Goal: Check status: Check status

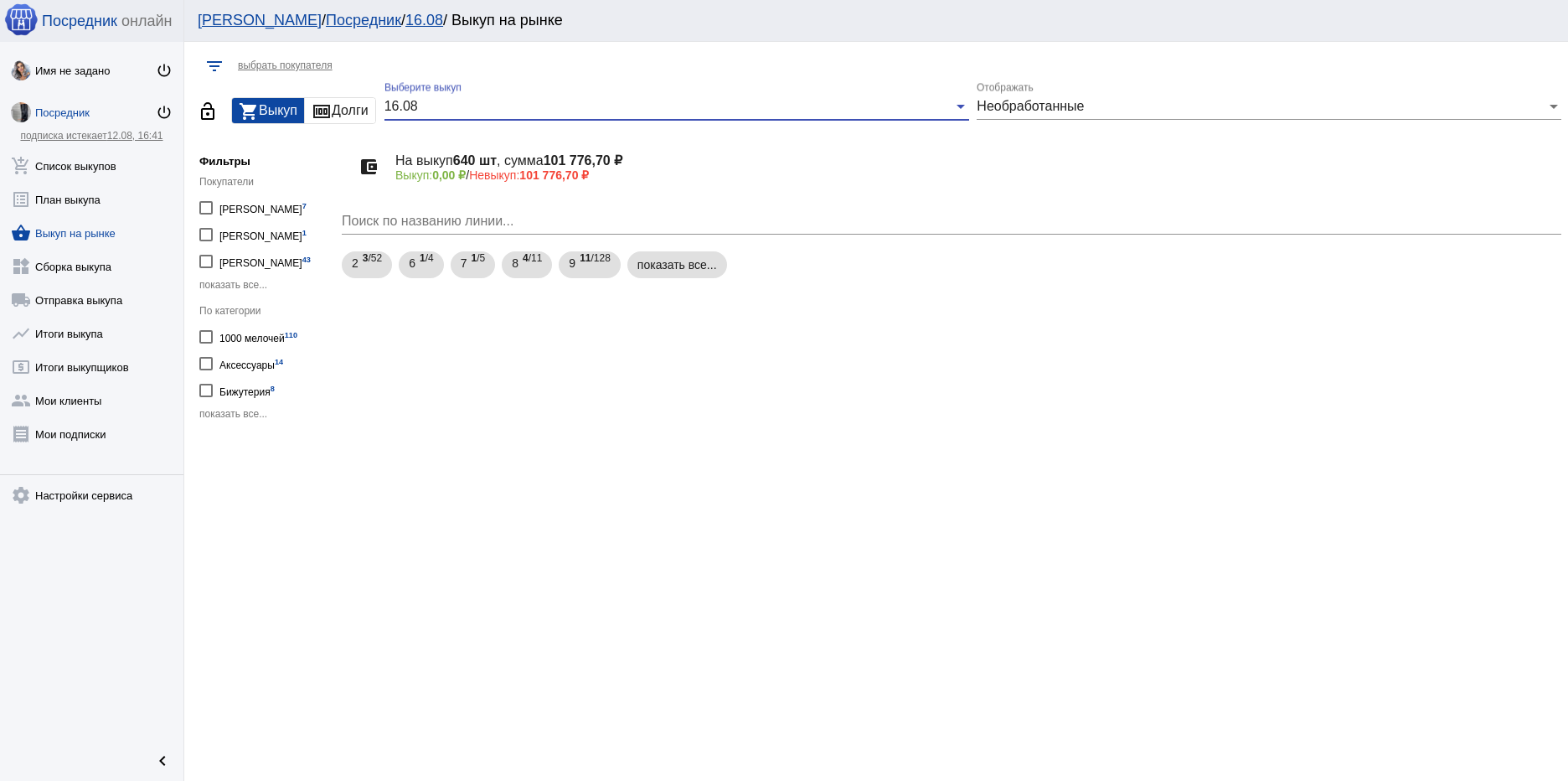
click at [456, 99] on div "16.08" at bounding box center [669, 106] width 569 height 15
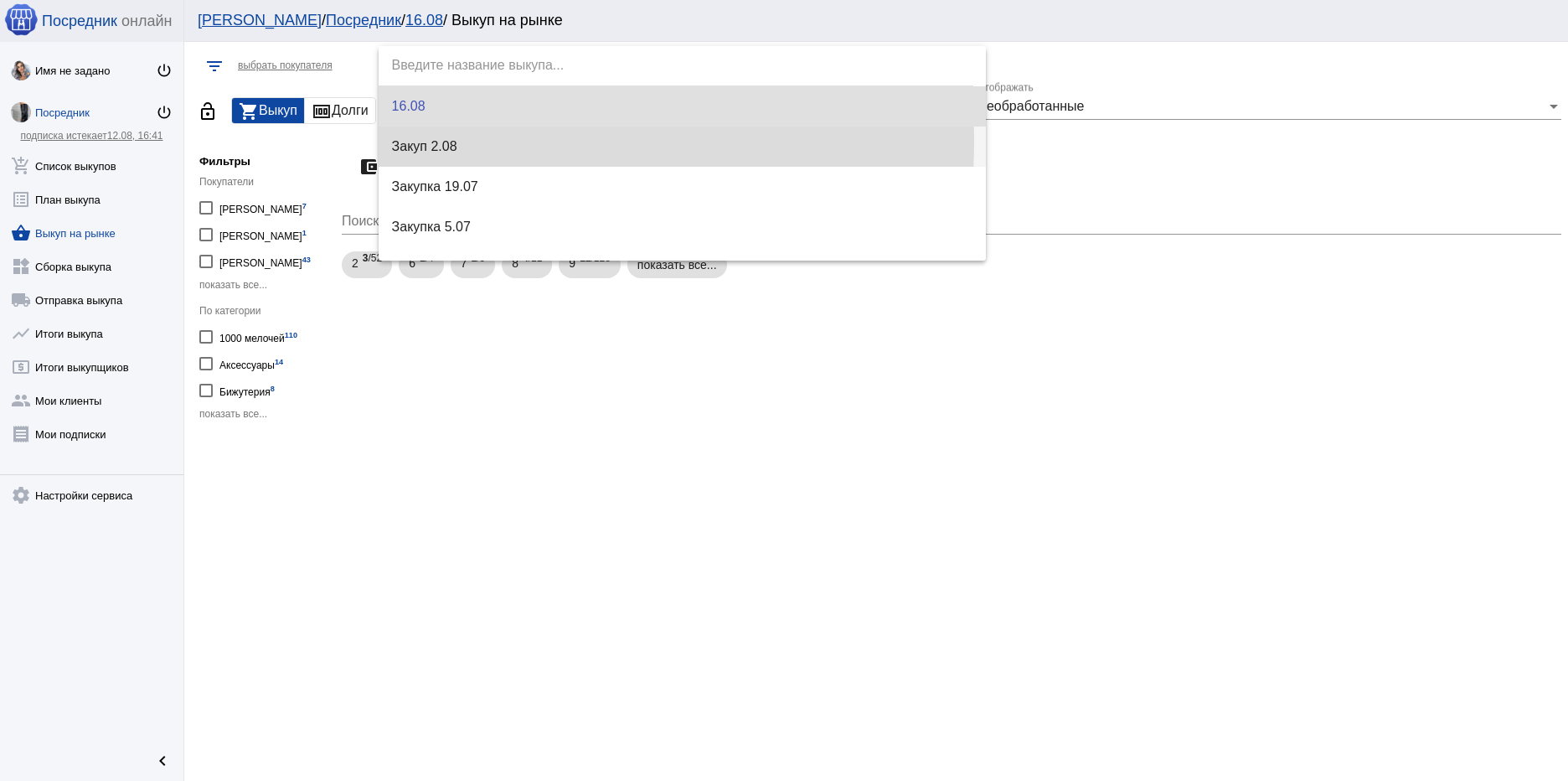
click at [456, 141] on span "Закуп 2.08" at bounding box center [682, 146] width 580 height 40
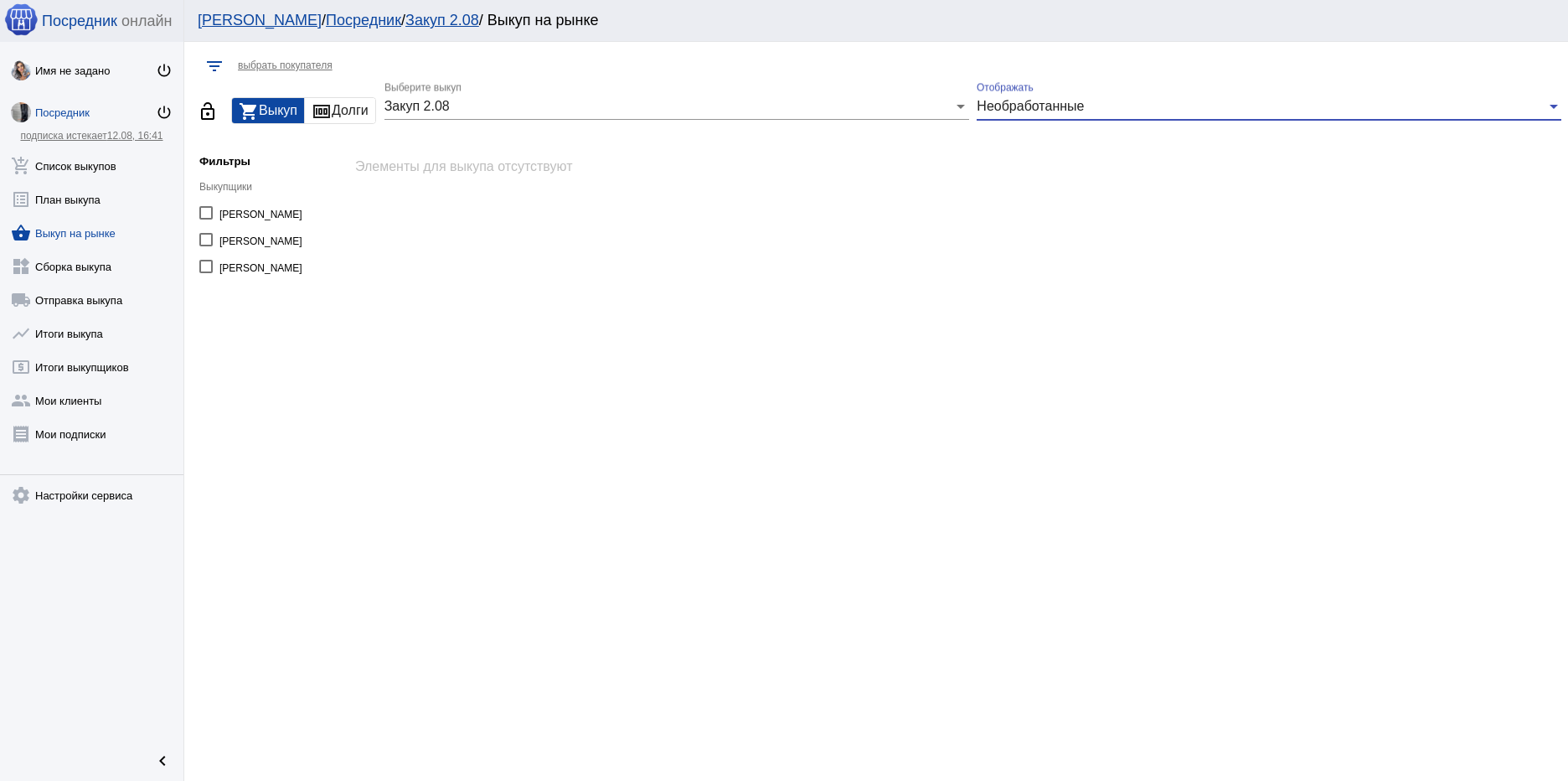
click at [1074, 108] on span "Необработанные" at bounding box center [1030, 106] width 107 height 15
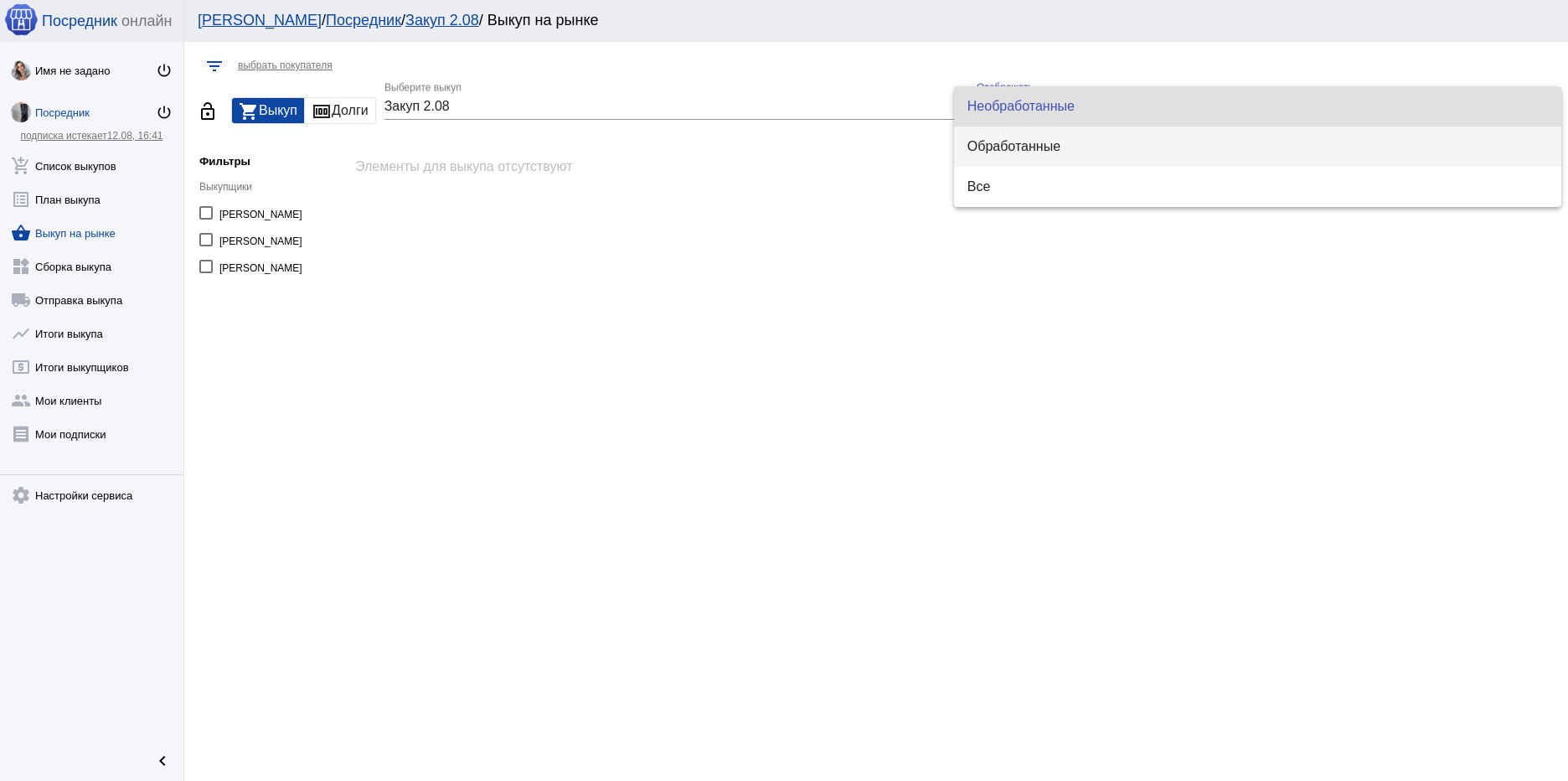
click at [1053, 146] on span "Обработанные" at bounding box center [1258, 146] width 580 height 40
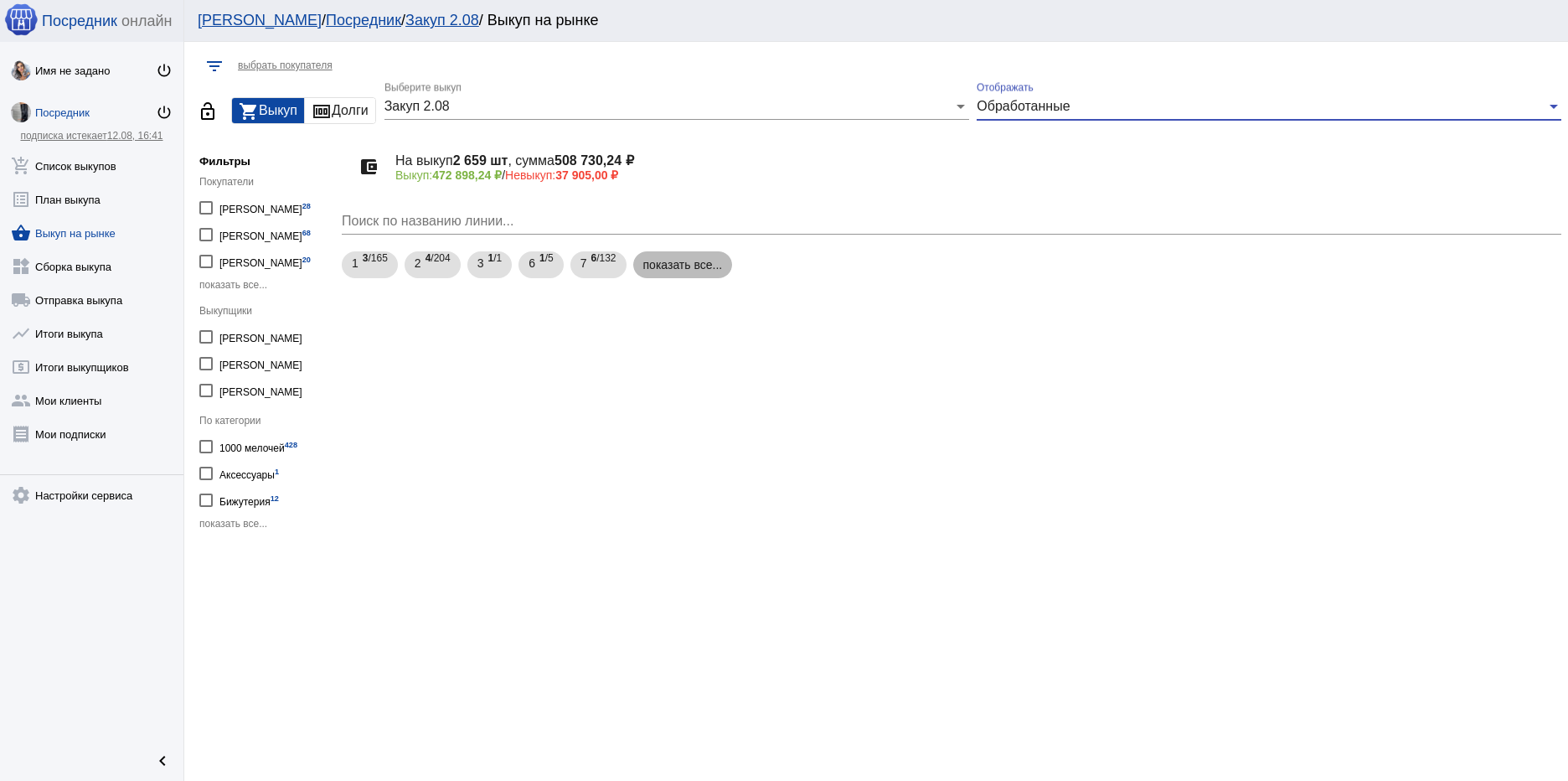
click at [708, 268] on mat-chip "показать все..." at bounding box center [683, 265] width 99 height 27
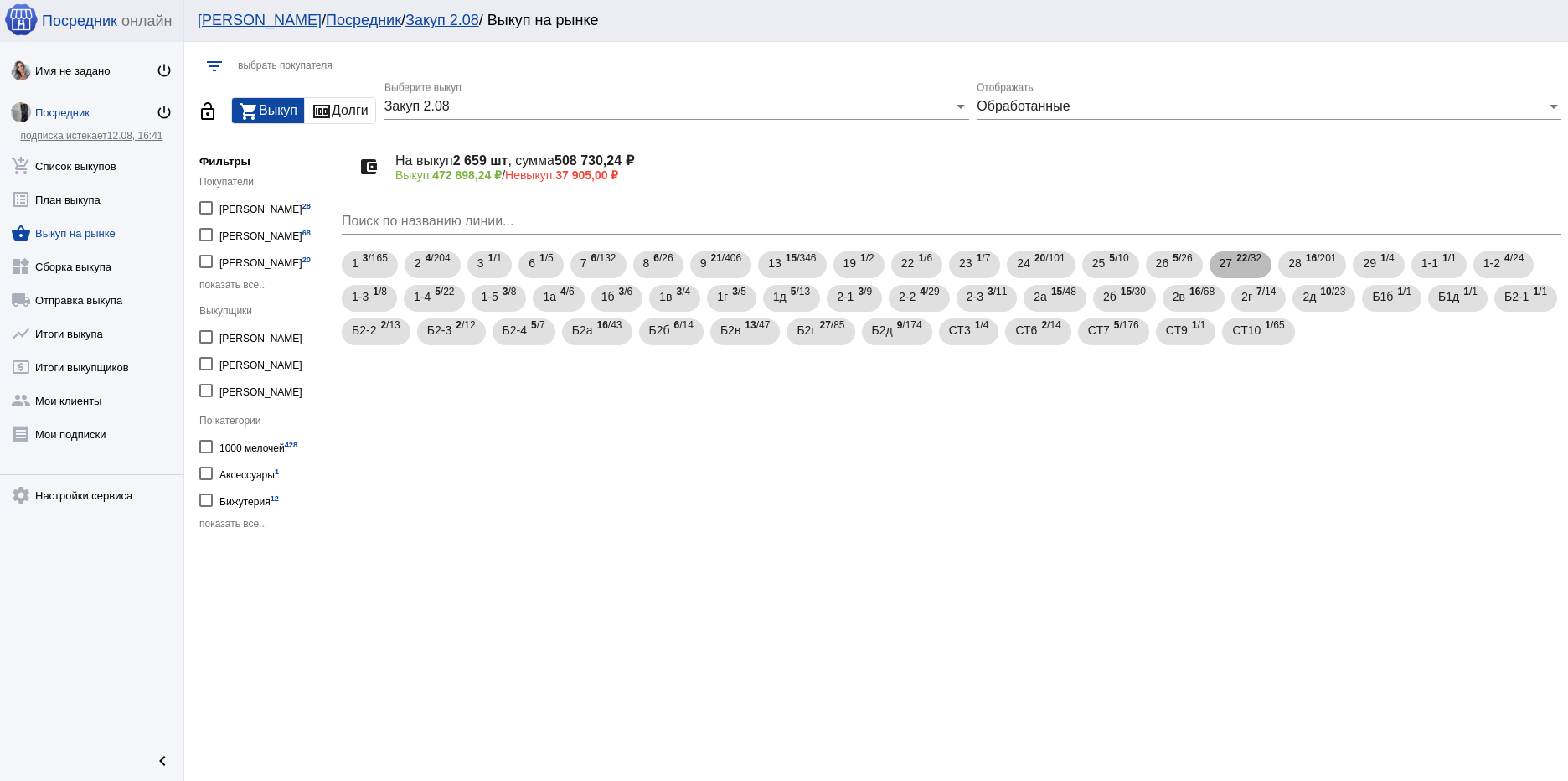
click at [1238, 269] on span "22 /32" at bounding box center [1249, 265] width 25 height 34
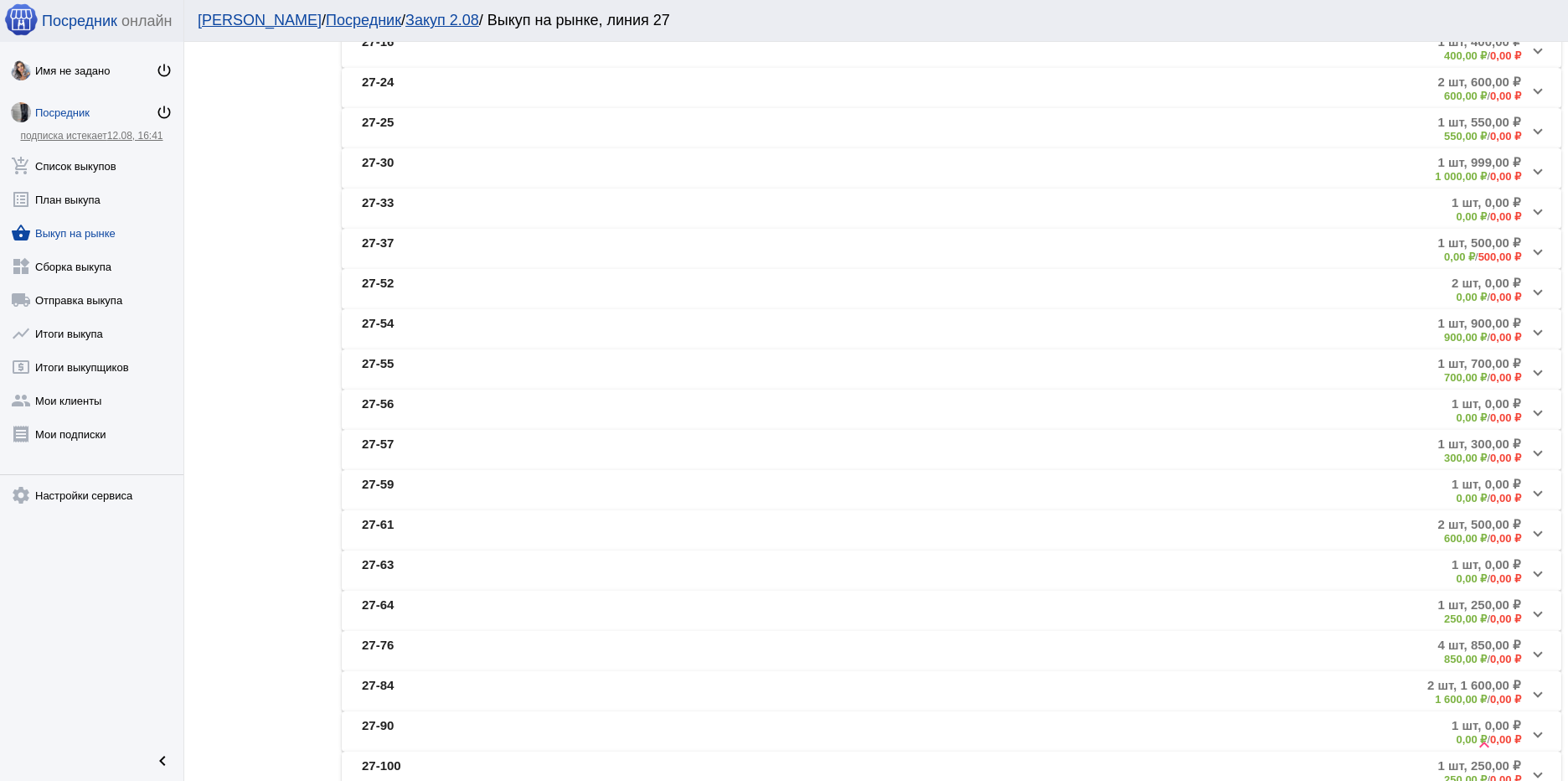
scroll to position [502, 0]
click at [512, 552] on mat-expansion-panel-header "27-63 1 шт, 0,00 ₽ 0,00 ₽ / 0,00 ₽" at bounding box center [951, 569] width 1220 height 40
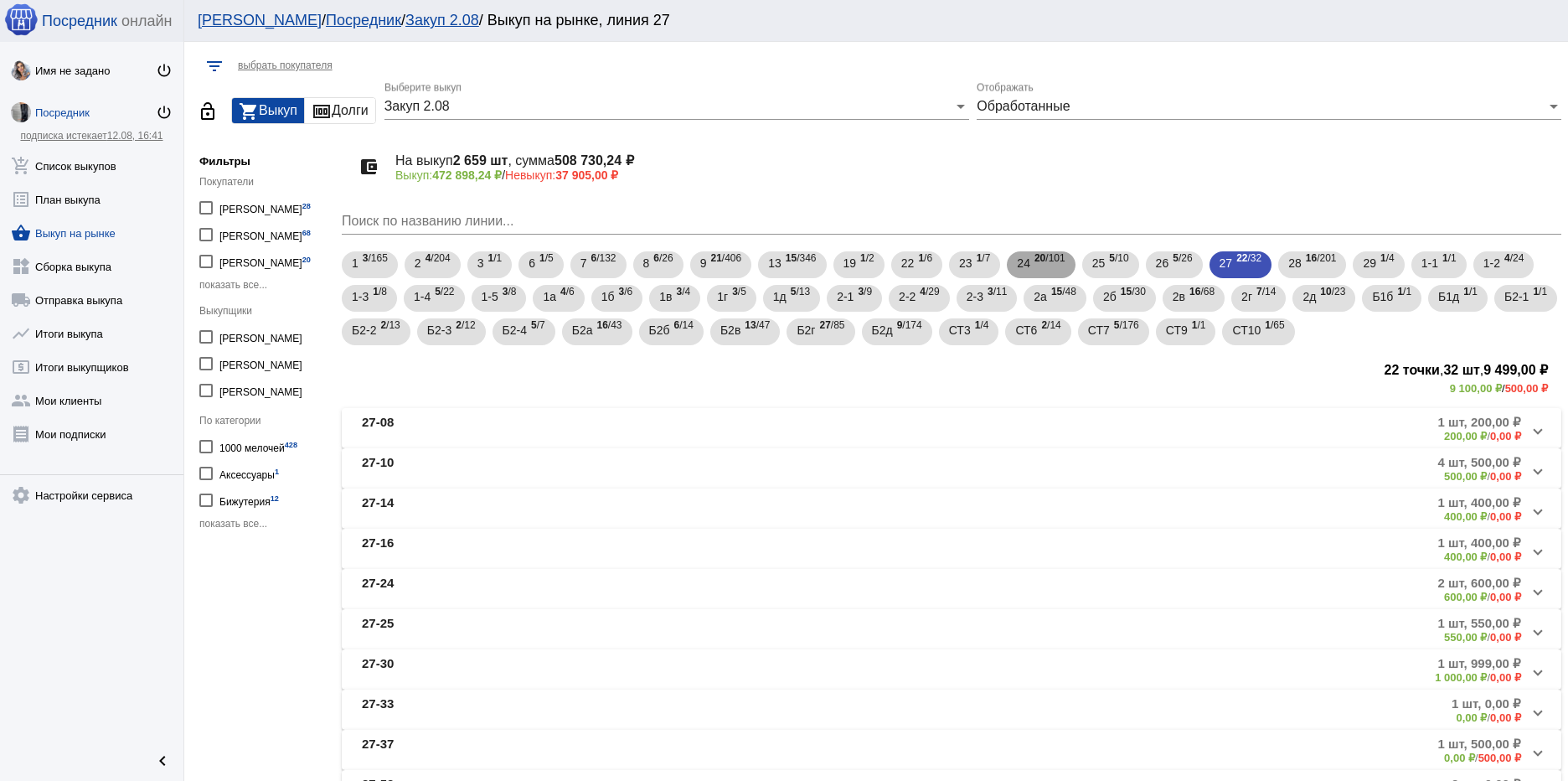
click at [1038, 263] on b "20" at bounding box center [1039, 258] width 11 height 12
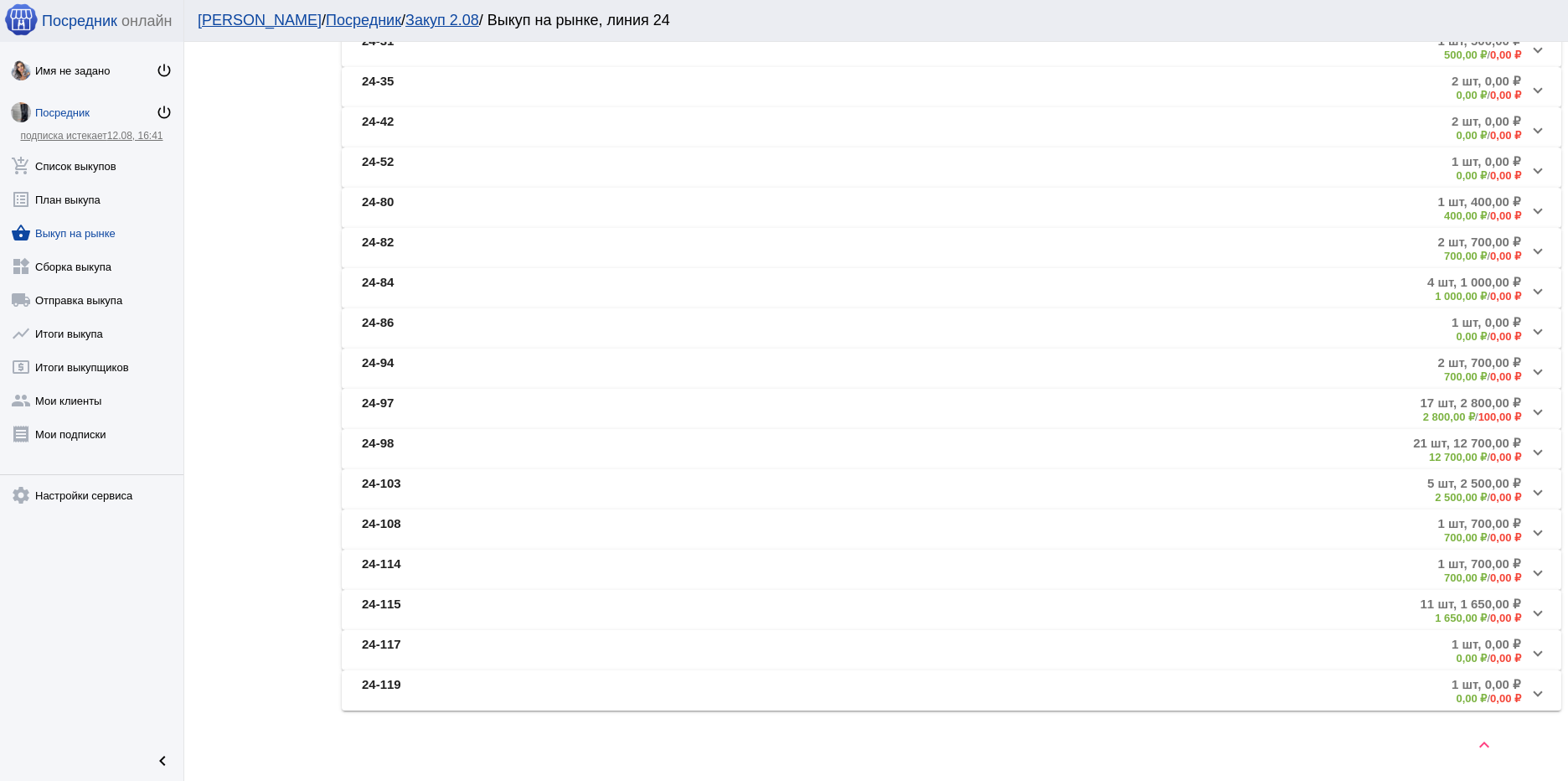
scroll to position [502, 0]
click at [691, 444] on mat-panel-title "24-98" at bounding box center [546, 449] width 368 height 27
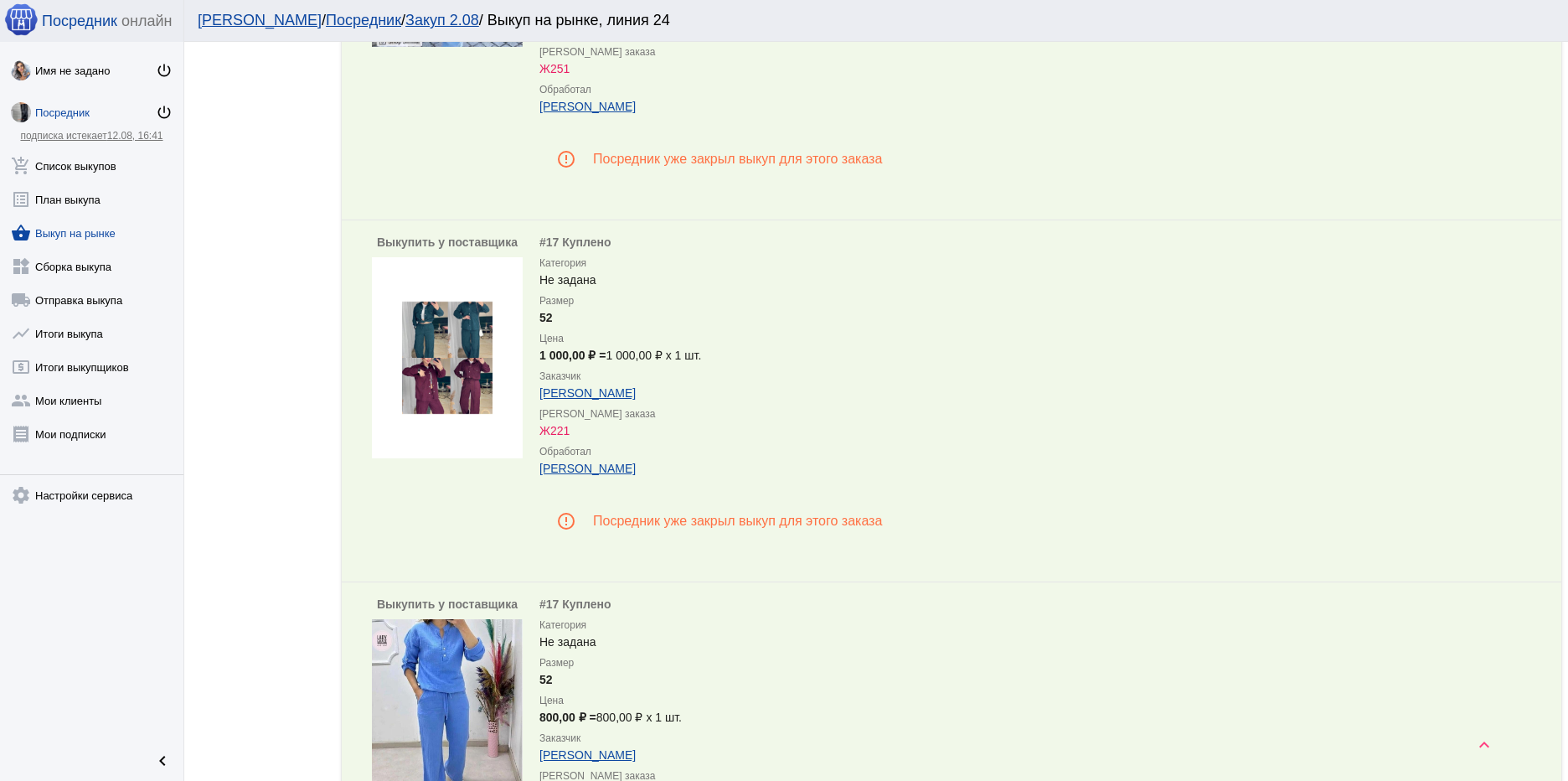
scroll to position [5113, 0]
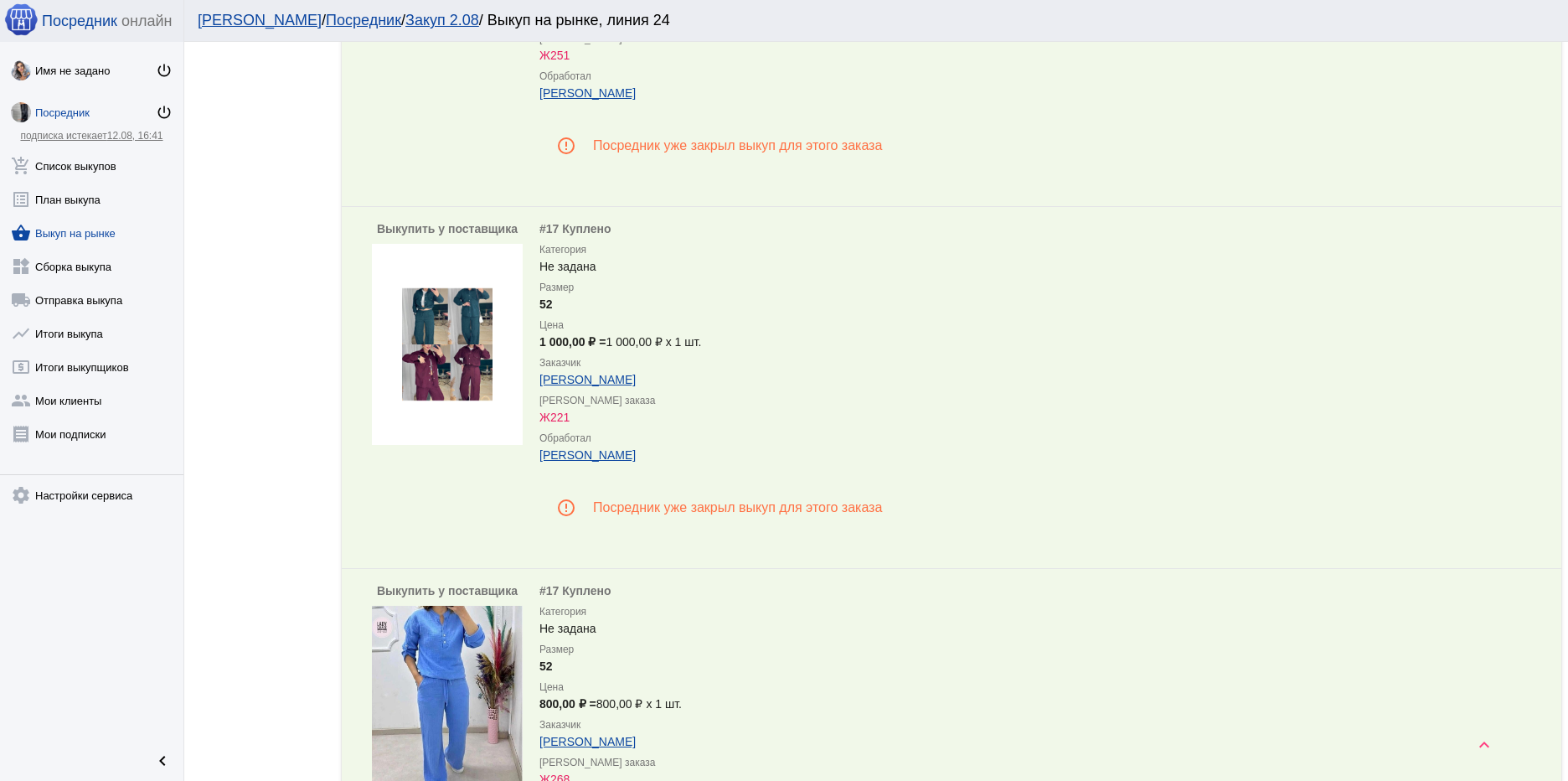
click at [567, 510] on mat-icon "error_outline" at bounding box center [566, 508] width 27 height 27
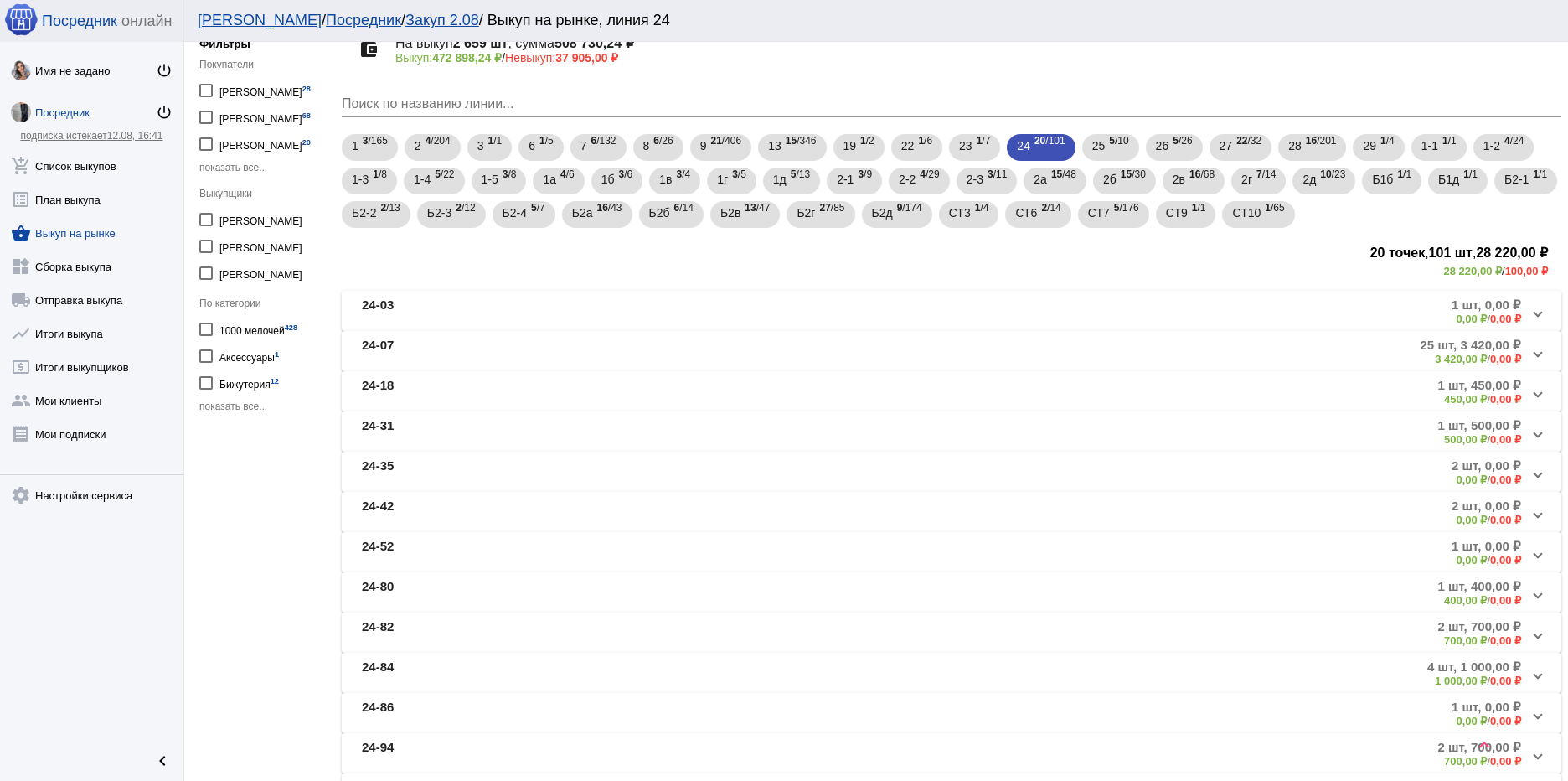
scroll to position [0, 0]
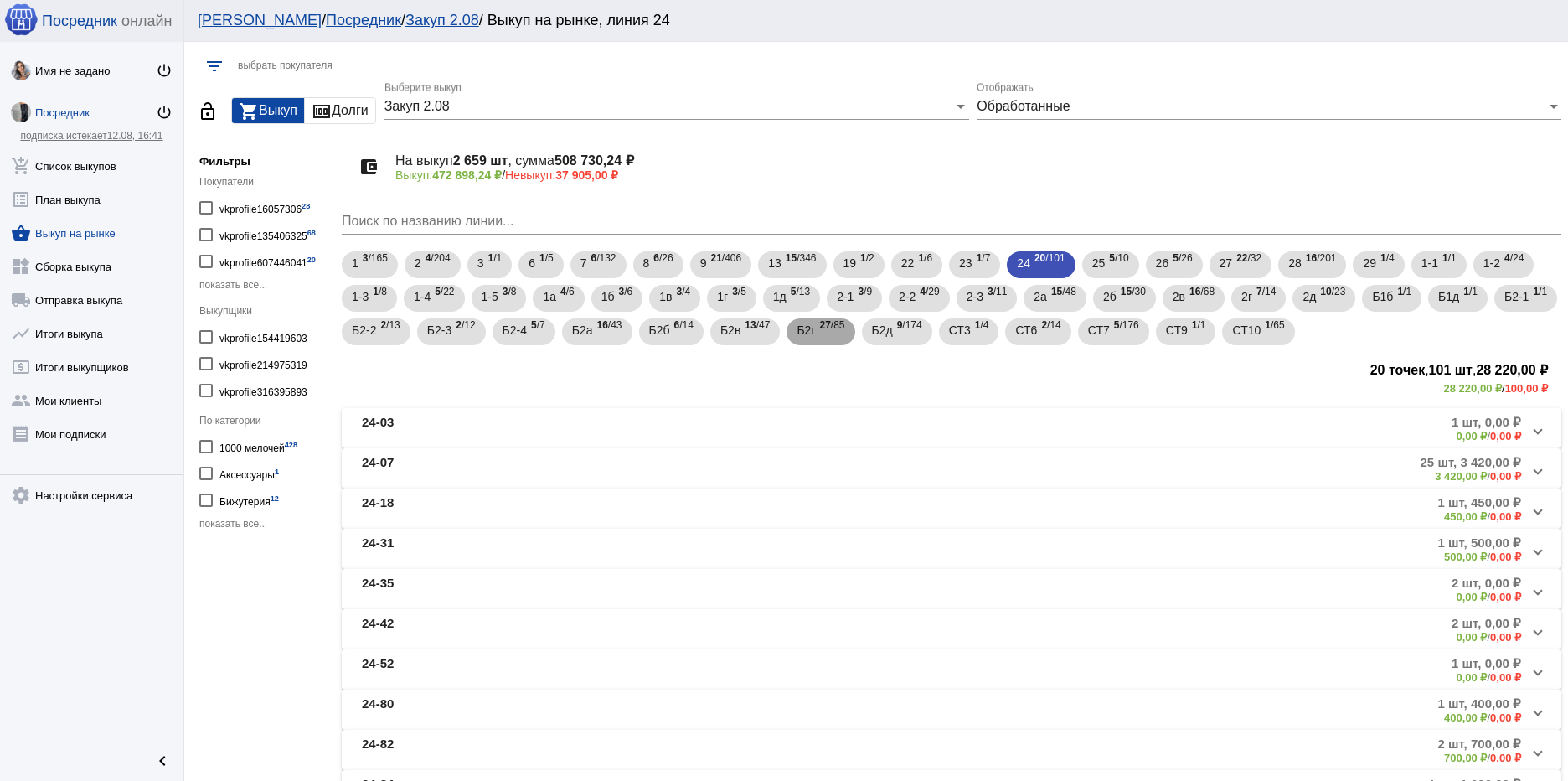
click at [815, 330] on span "Б2г" at bounding box center [805, 330] width 18 height 30
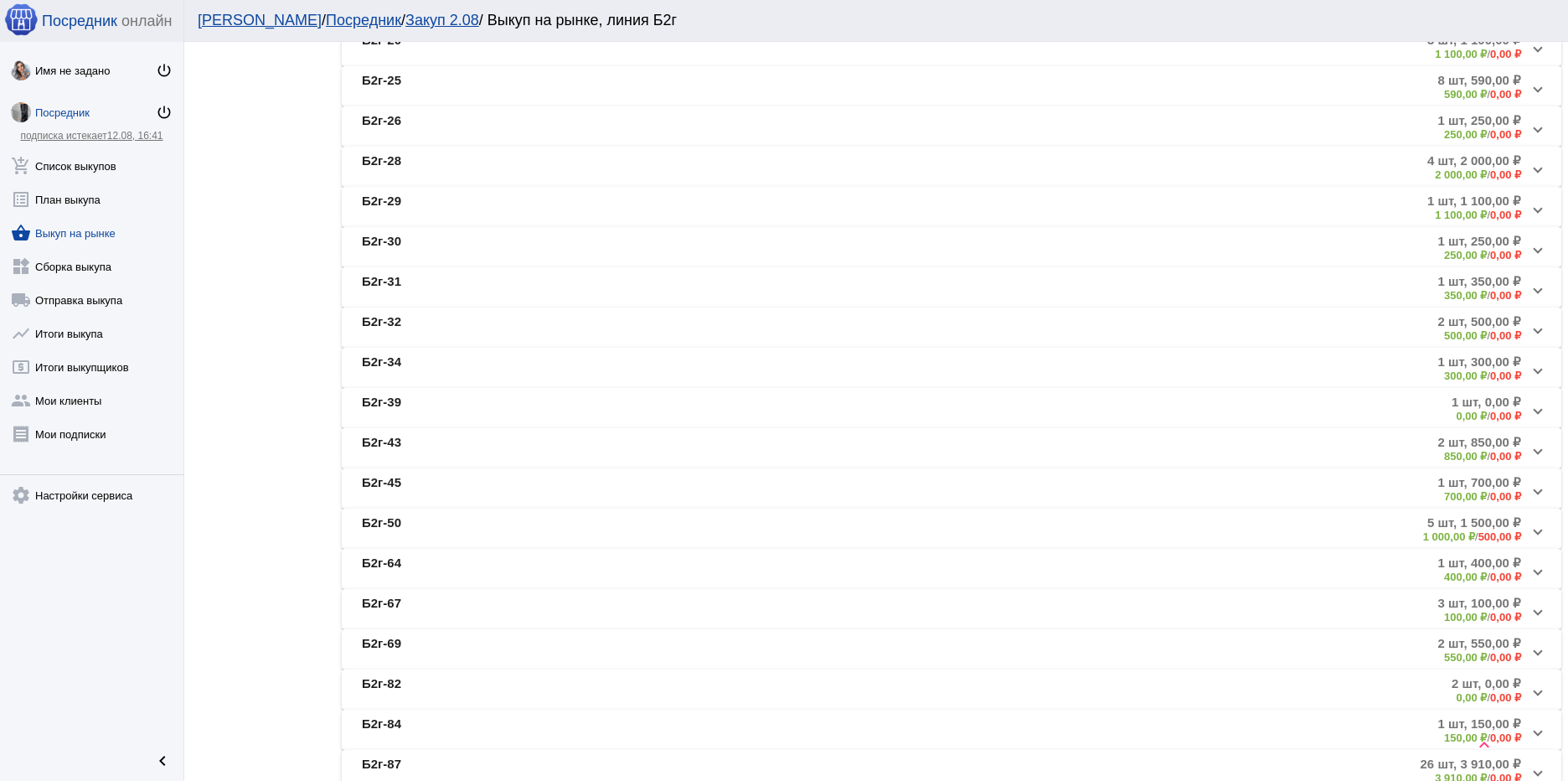
scroll to position [755, 0]
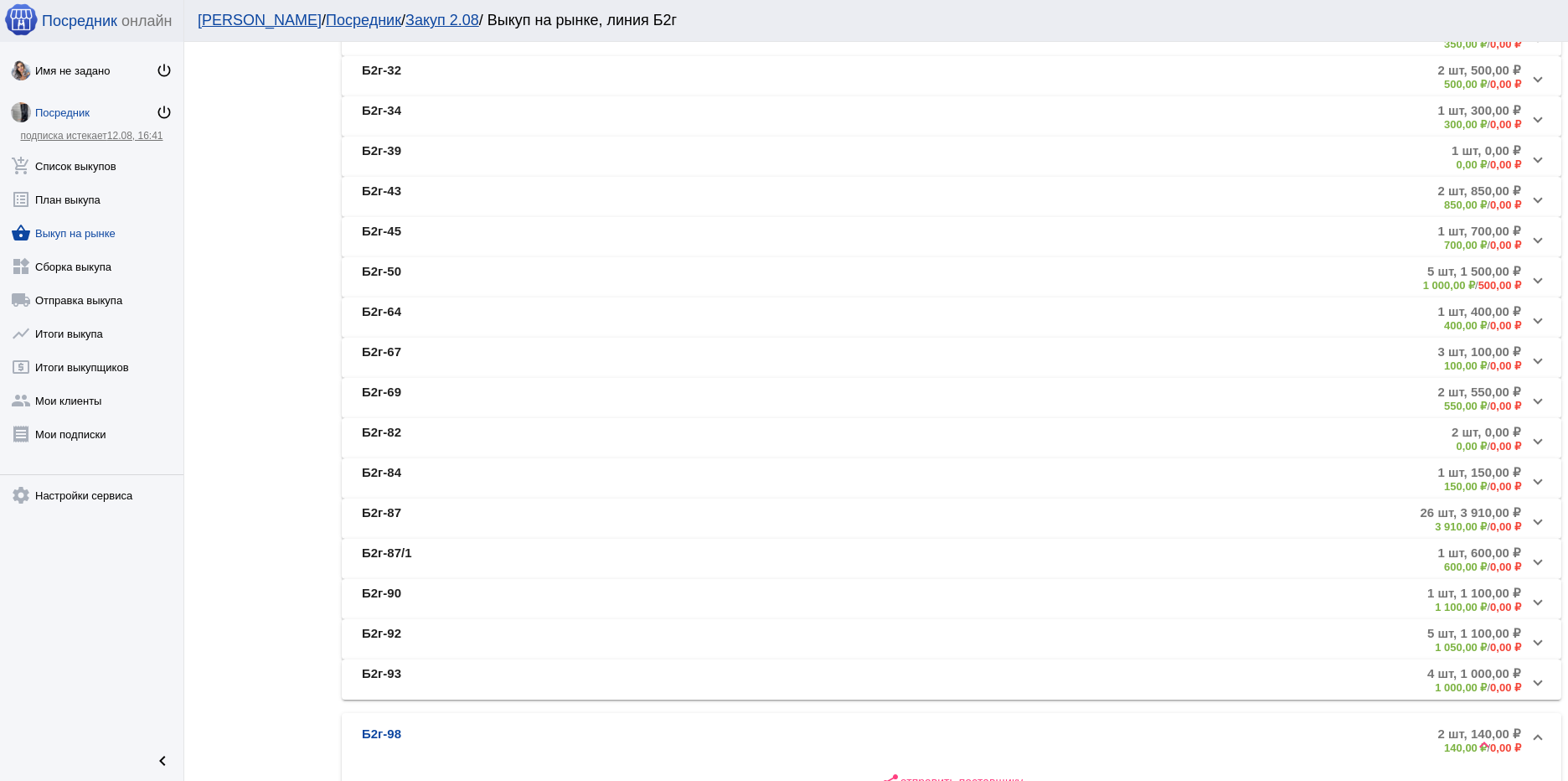
click at [490, 429] on mat-panel-title "Б2г-82" at bounding box center [555, 438] width 385 height 27
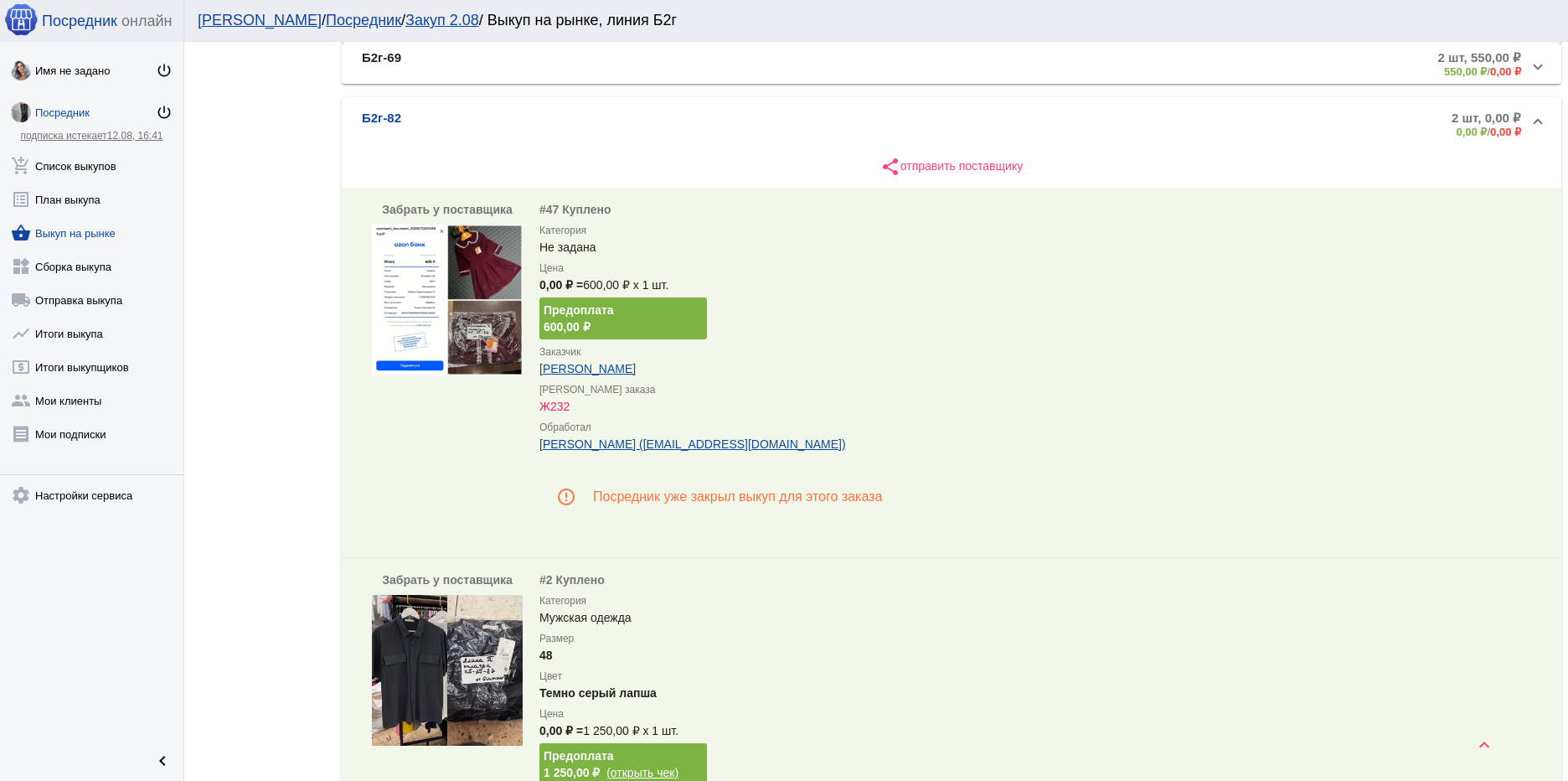
scroll to position [1090, 0]
click at [451, 279] on img at bounding box center [447, 299] width 151 height 151
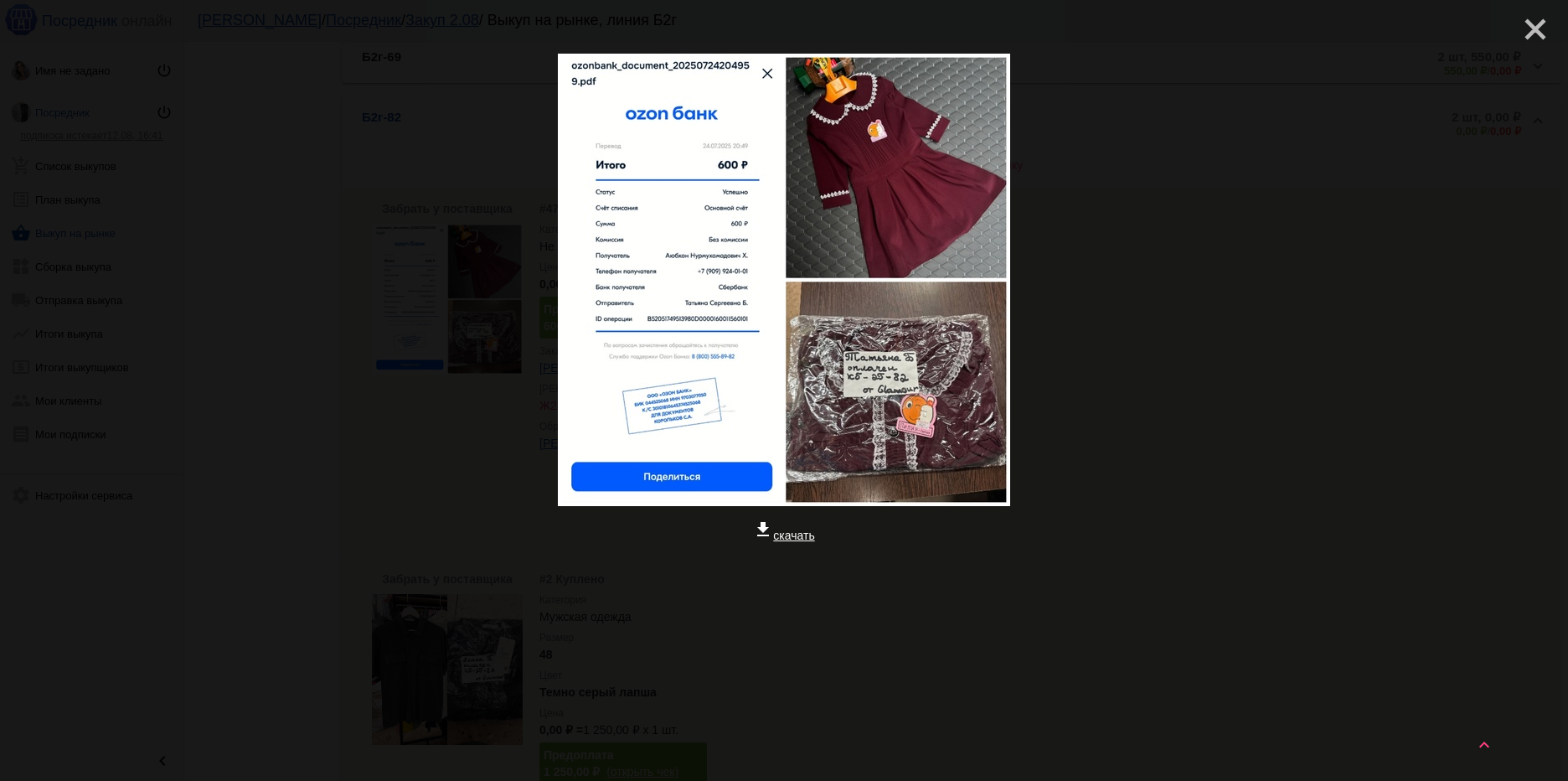
click at [1537, 33] on mat-icon "close" at bounding box center [1528, 22] width 20 height 20
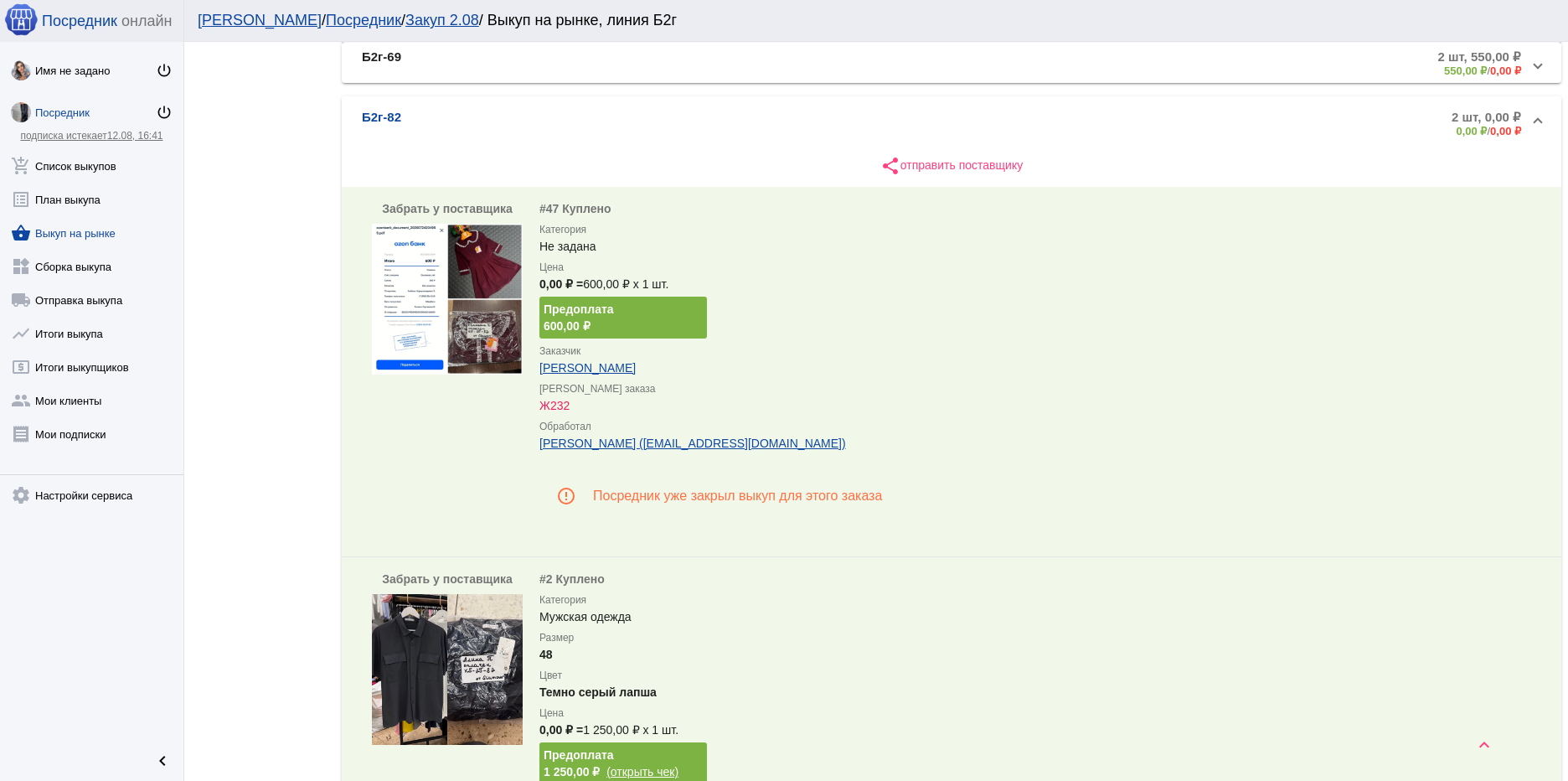
click at [377, 115] on b "Б2г-82" at bounding box center [382, 124] width 39 height 27
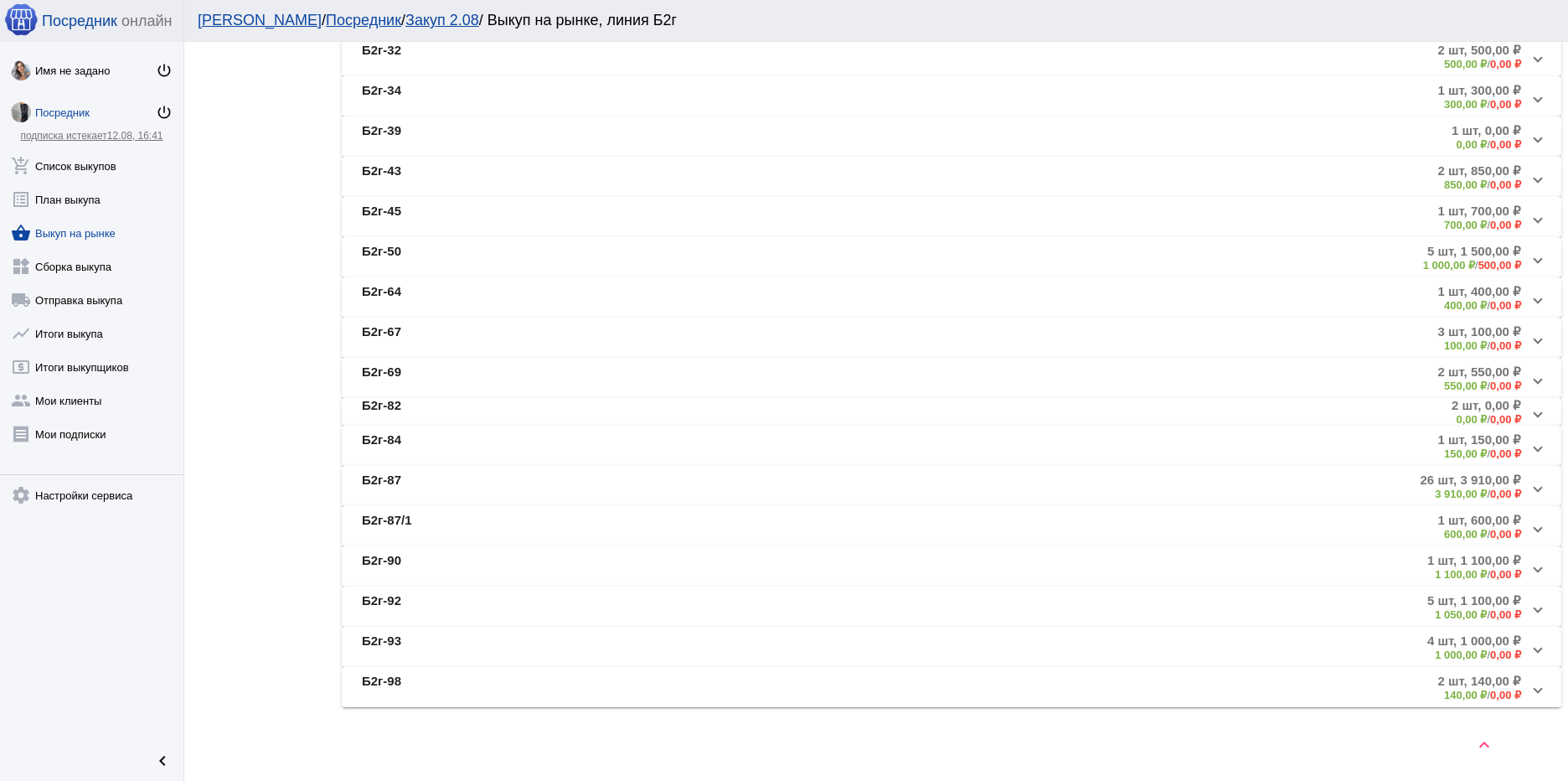
scroll to position [787, 0]
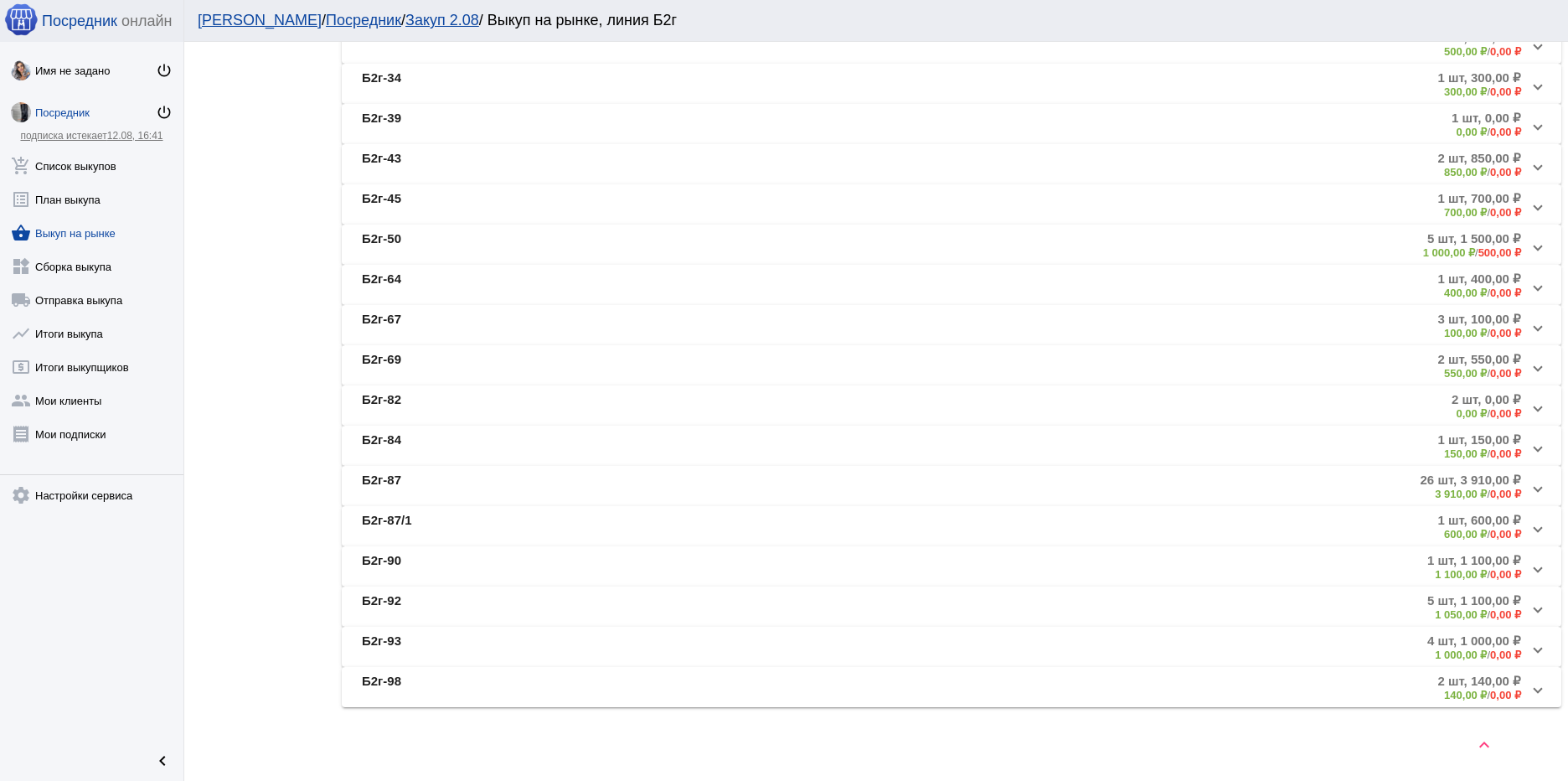
click at [394, 396] on b "Б2г-82" at bounding box center [382, 406] width 39 height 27
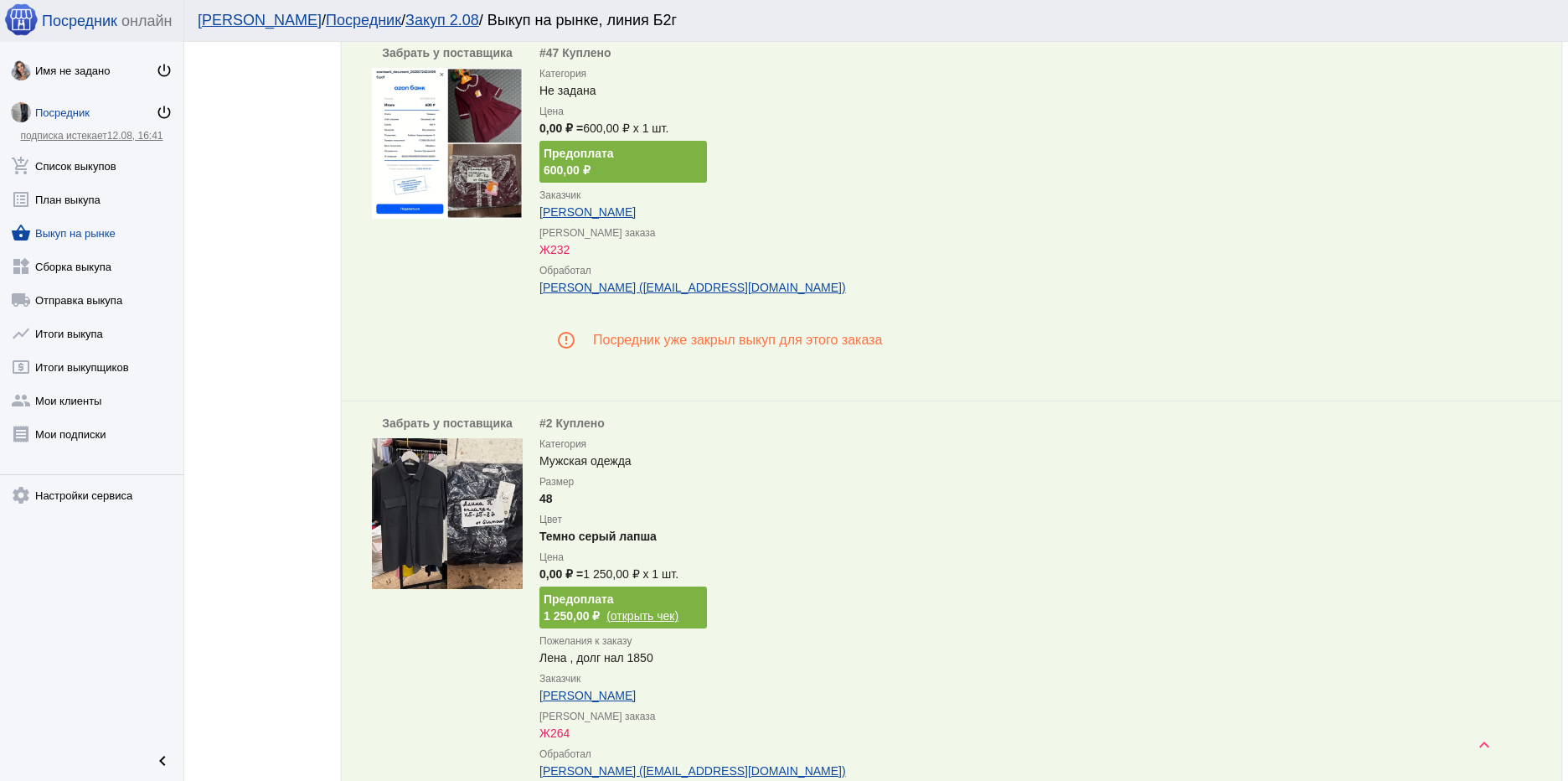
scroll to position [1192, 0]
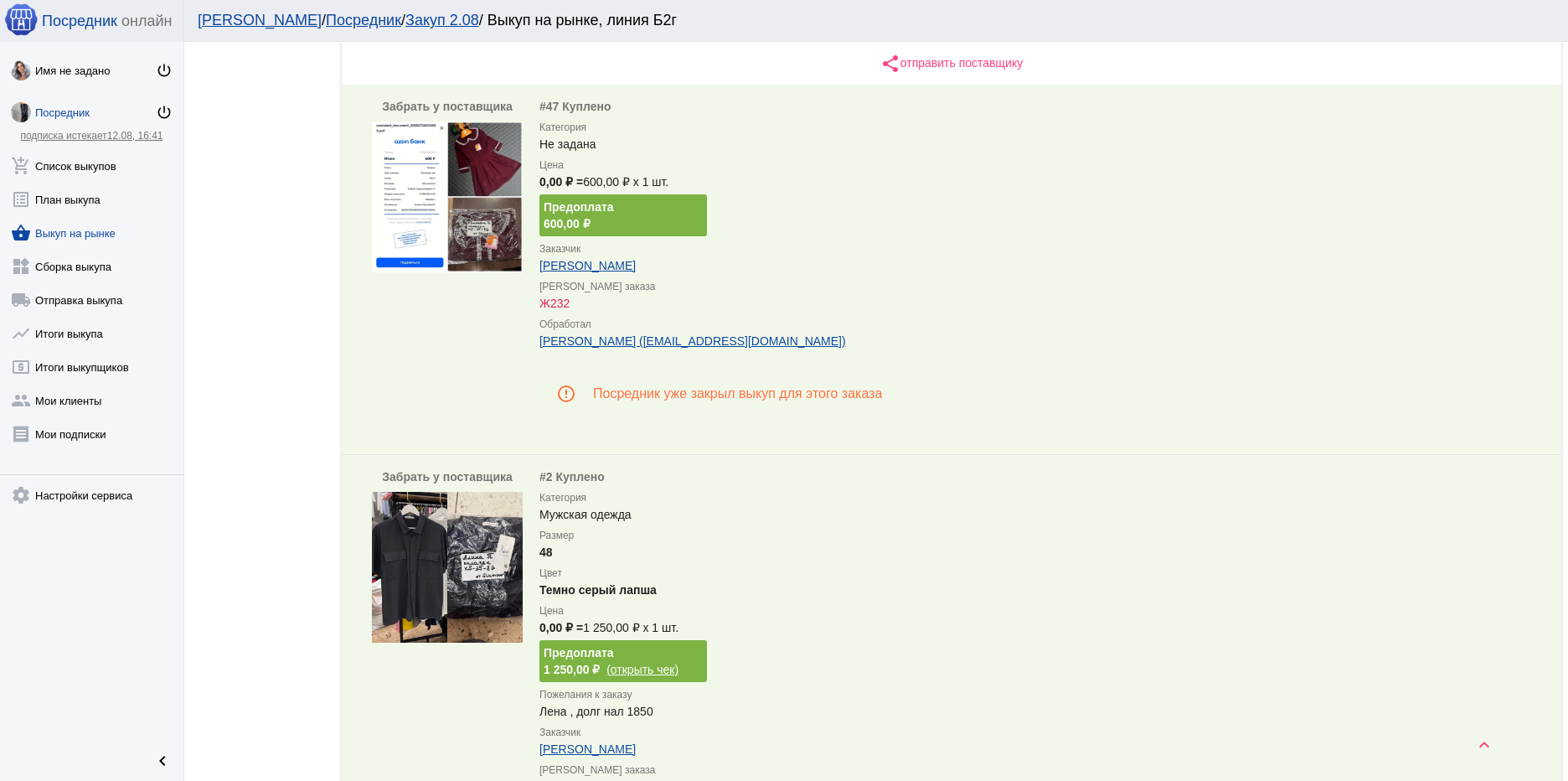
click at [482, 172] on img at bounding box center [447, 197] width 151 height 151
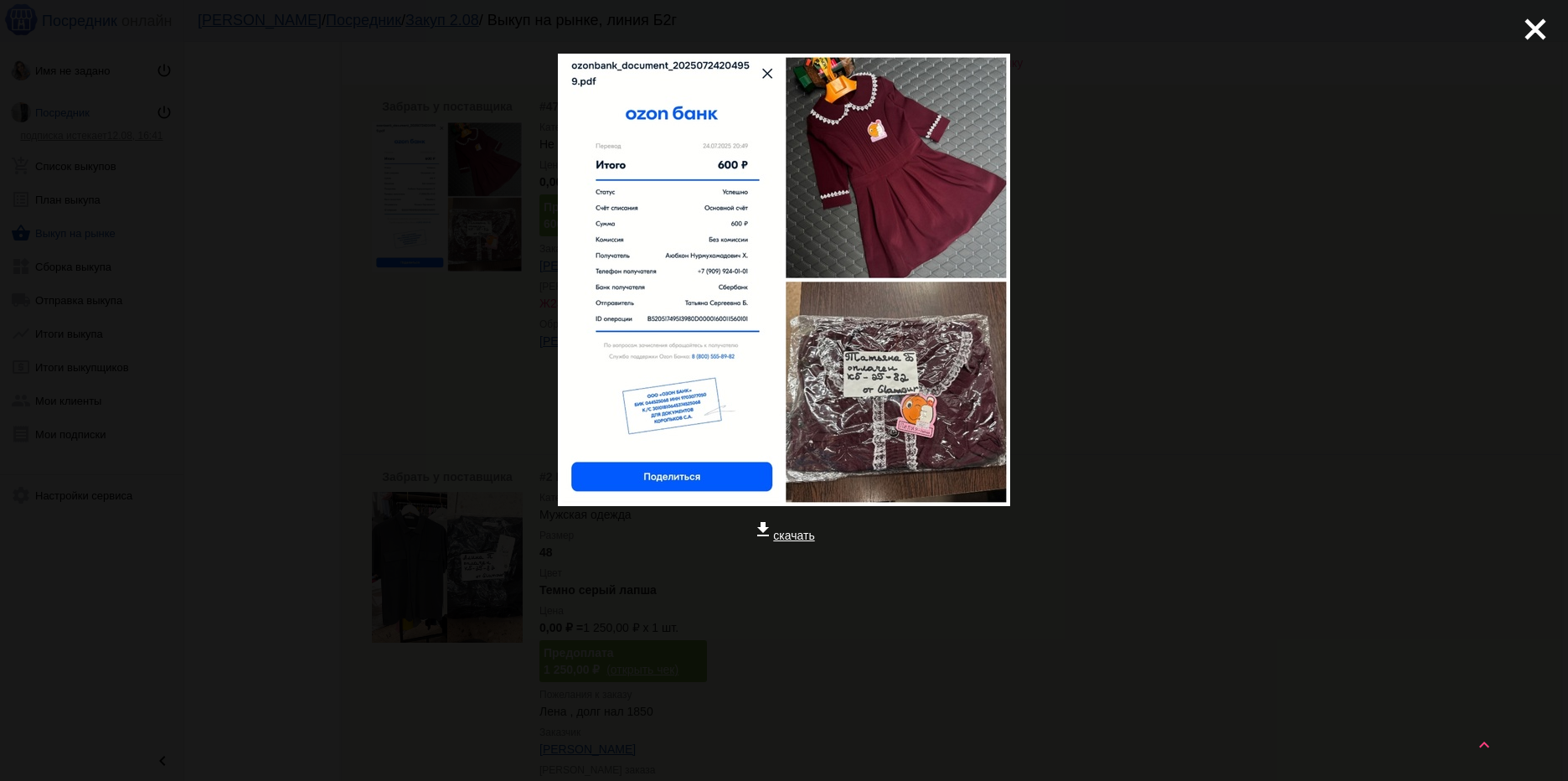
click at [1470, 670] on div at bounding box center [784, 628] width 1542 height 167
click at [1531, 25] on mat-icon "close" at bounding box center [1528, 22] width 20 height 20
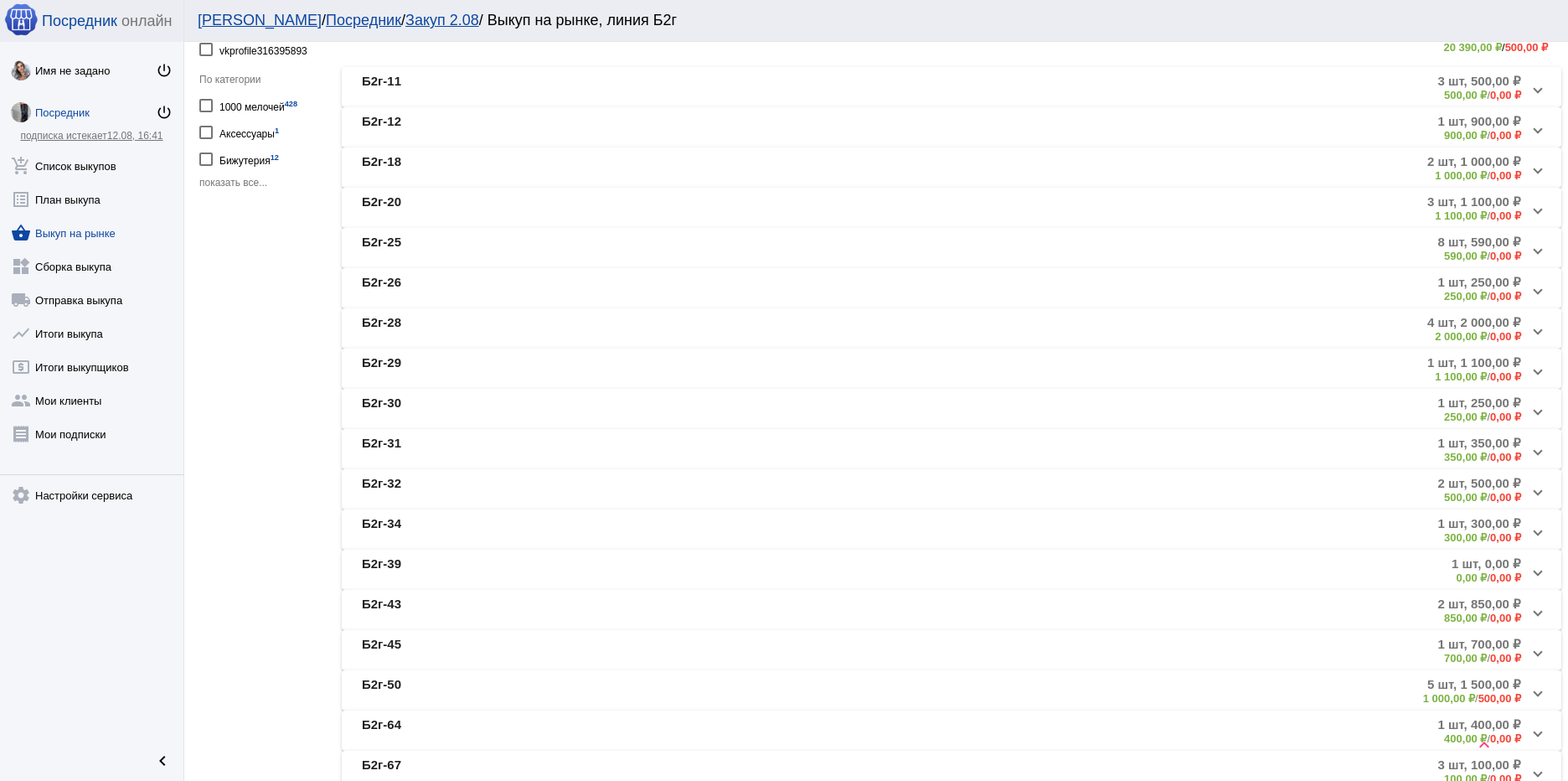
scroll to position [0, 0]
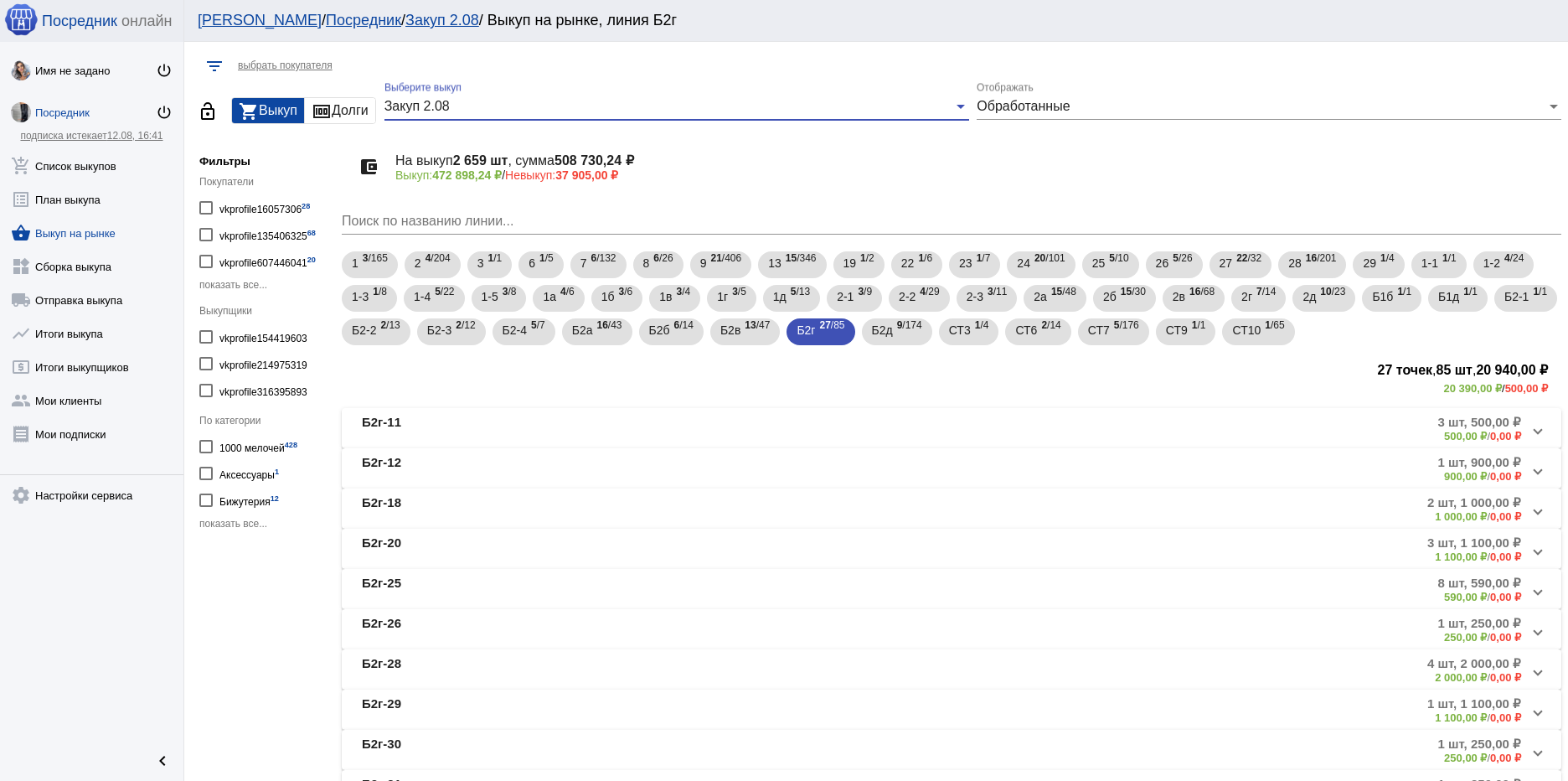
click at [718, 106] on div "Закуп 2.08" at bounding box center [669, 106] width 569 height 15
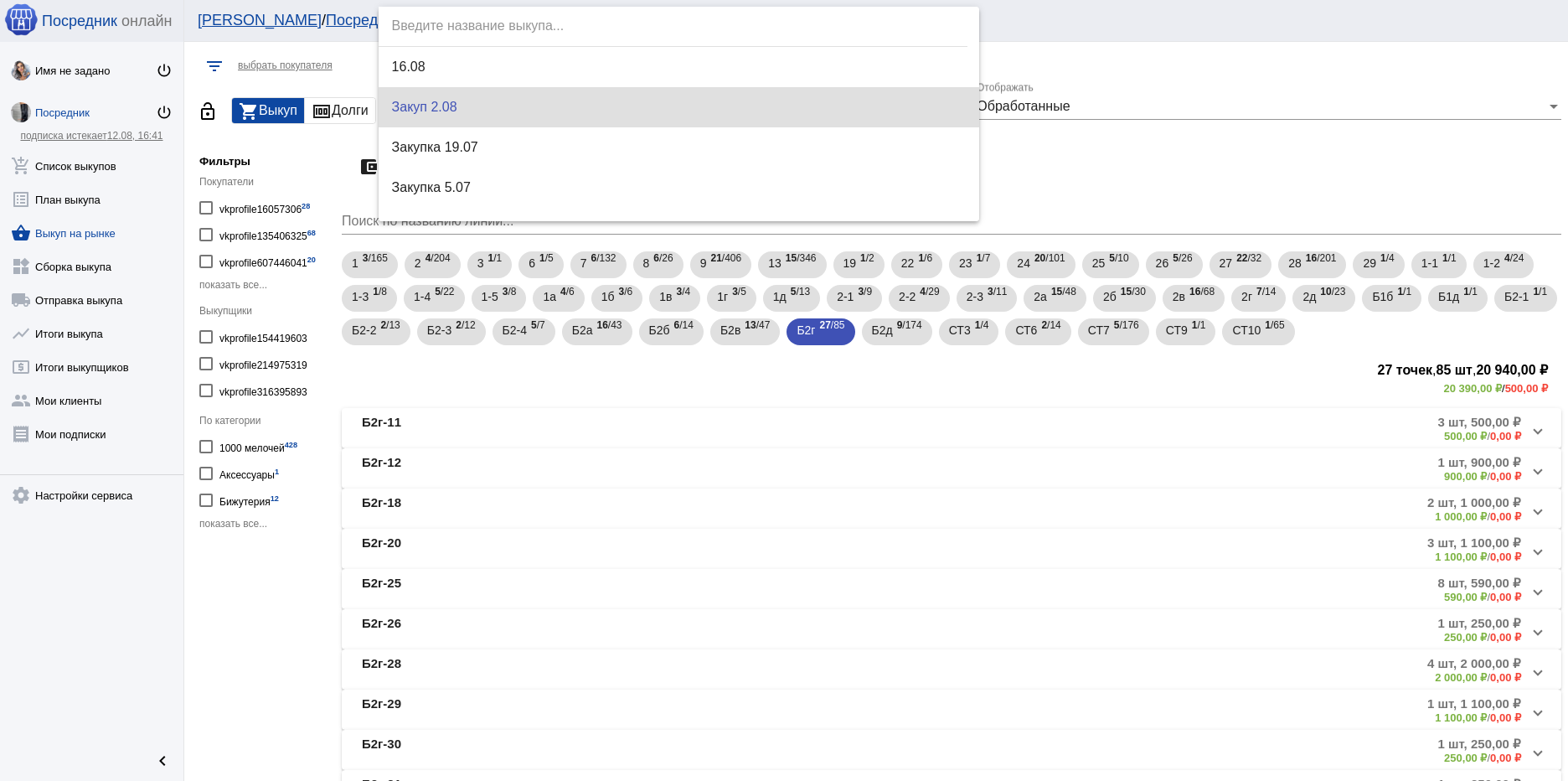
scroll to position [1, 0]
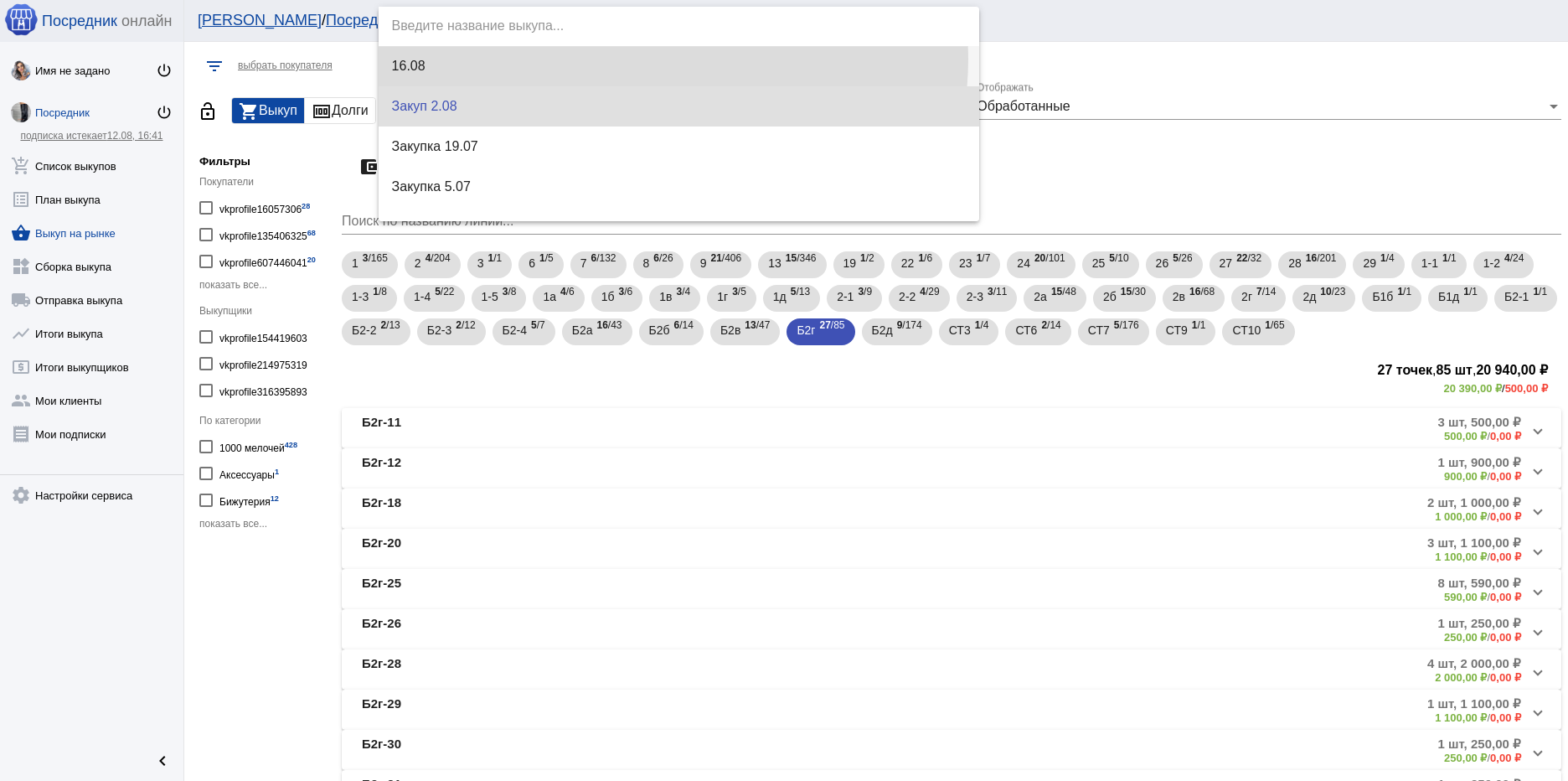
click at [669, 59] on span "16.08" at bounding box center [679, 65] width 574 height 40
